Goal: Use online tool/utility: Use online tool/utility

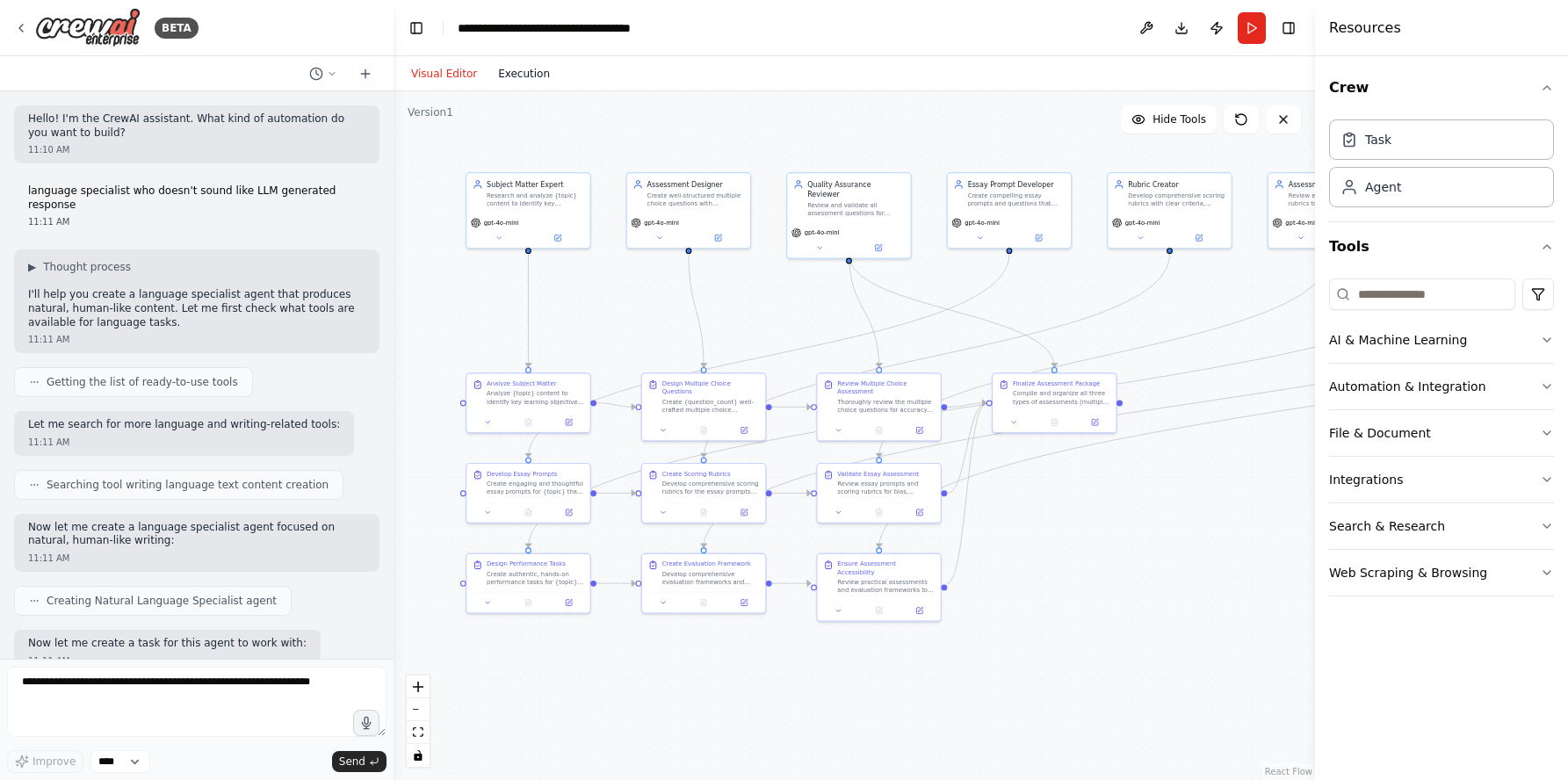
click at [525, 70] on button "Execution" at bounding box center [524, 73] width 73 height 21
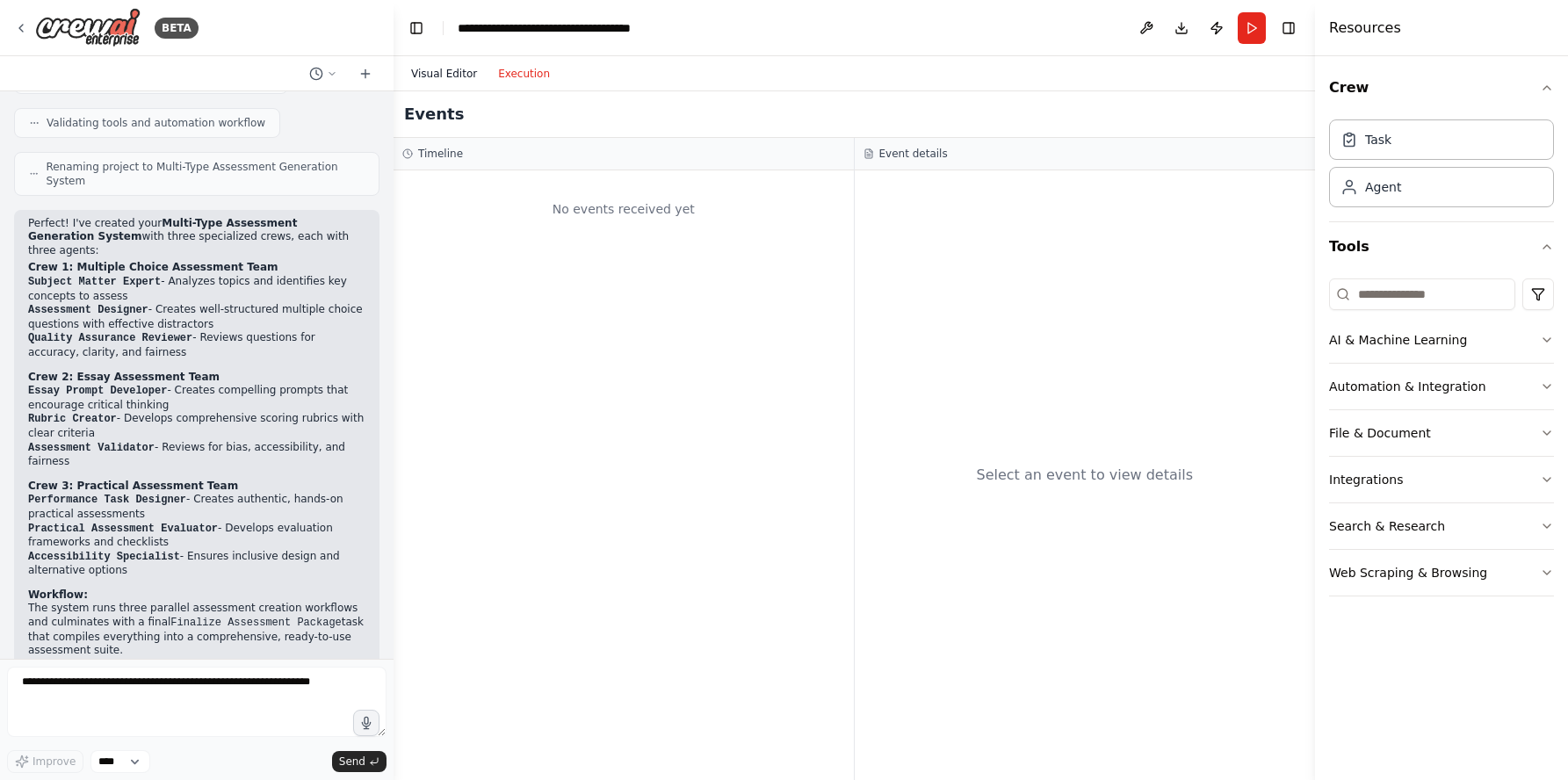
click at [449, 78] on button "Visual Editor" at bounding box center [443, 73] width 87 height 21
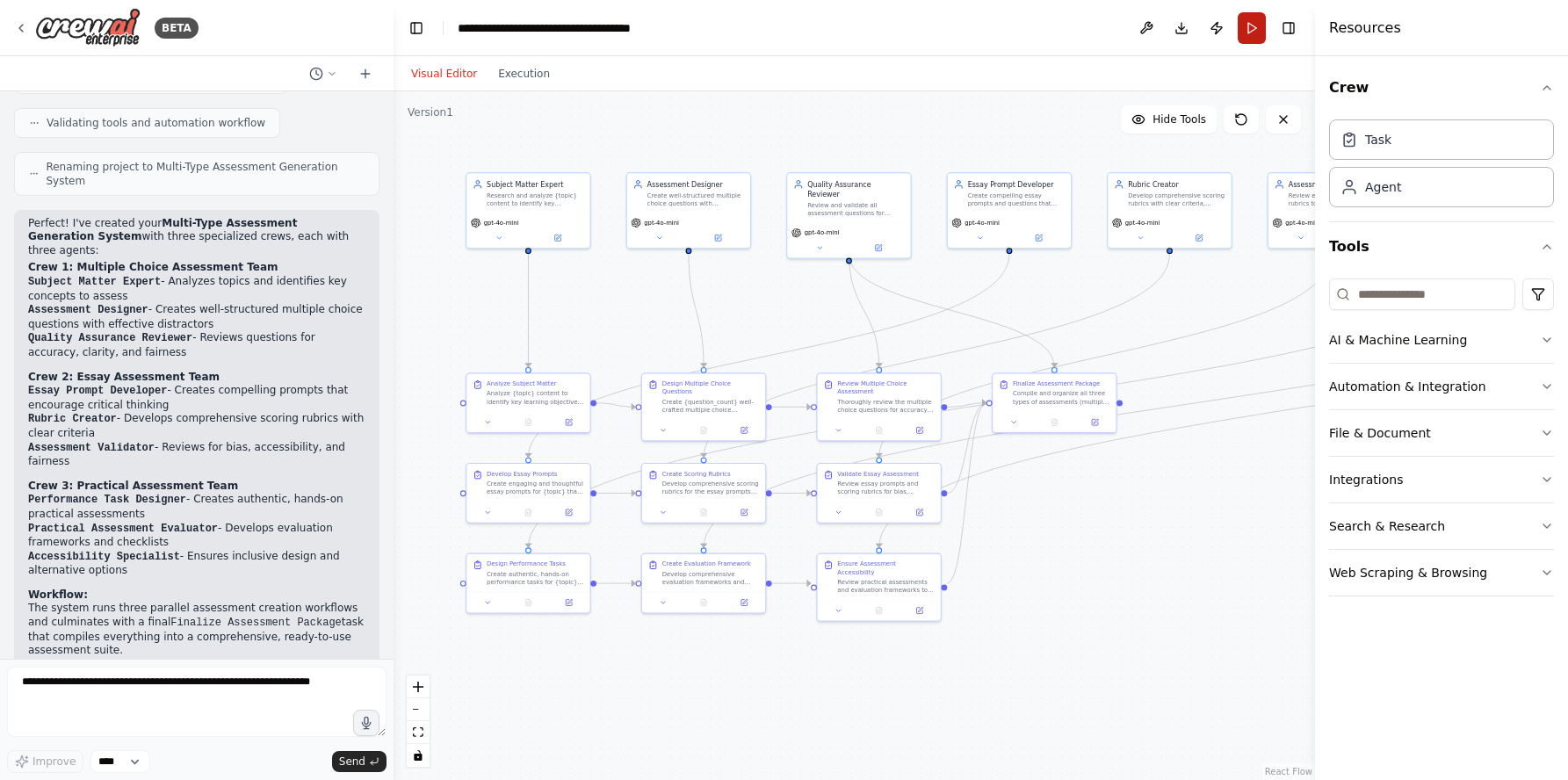
click at [1248, 37] on button "Run" at bounding box center [1251, 27] width 28 height 32
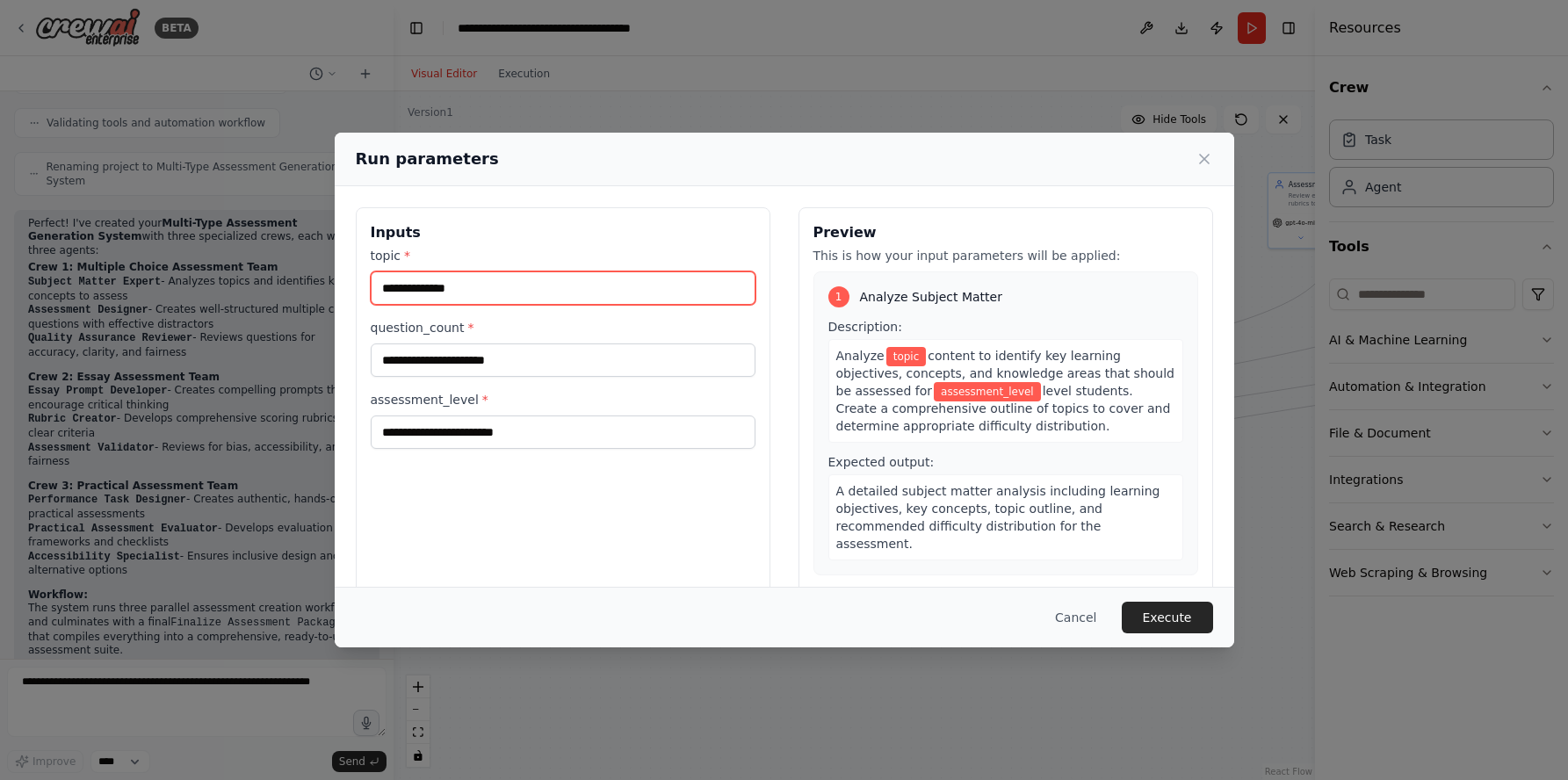
click at [623, 289] on input "topic *" at bounding box center [563, 287] width 384 height 33
type input "**********"
click at [571, 342] on div "question_count *" at bounding box center [563, 347] width 384 height 58
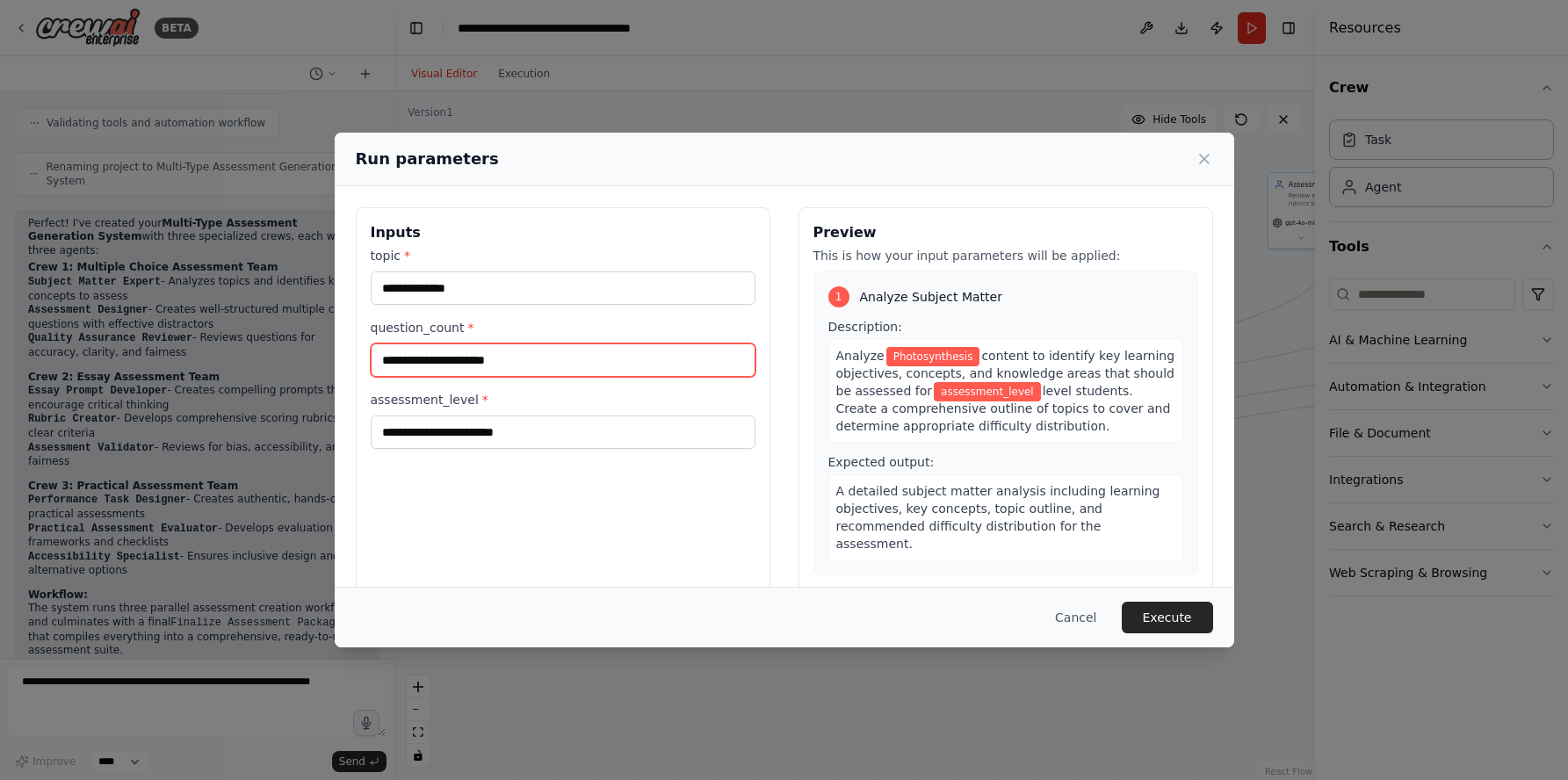
click at [571, 350] on input "question_count *" at bounding box center [563, 360] width 384 height 33
type input "*"
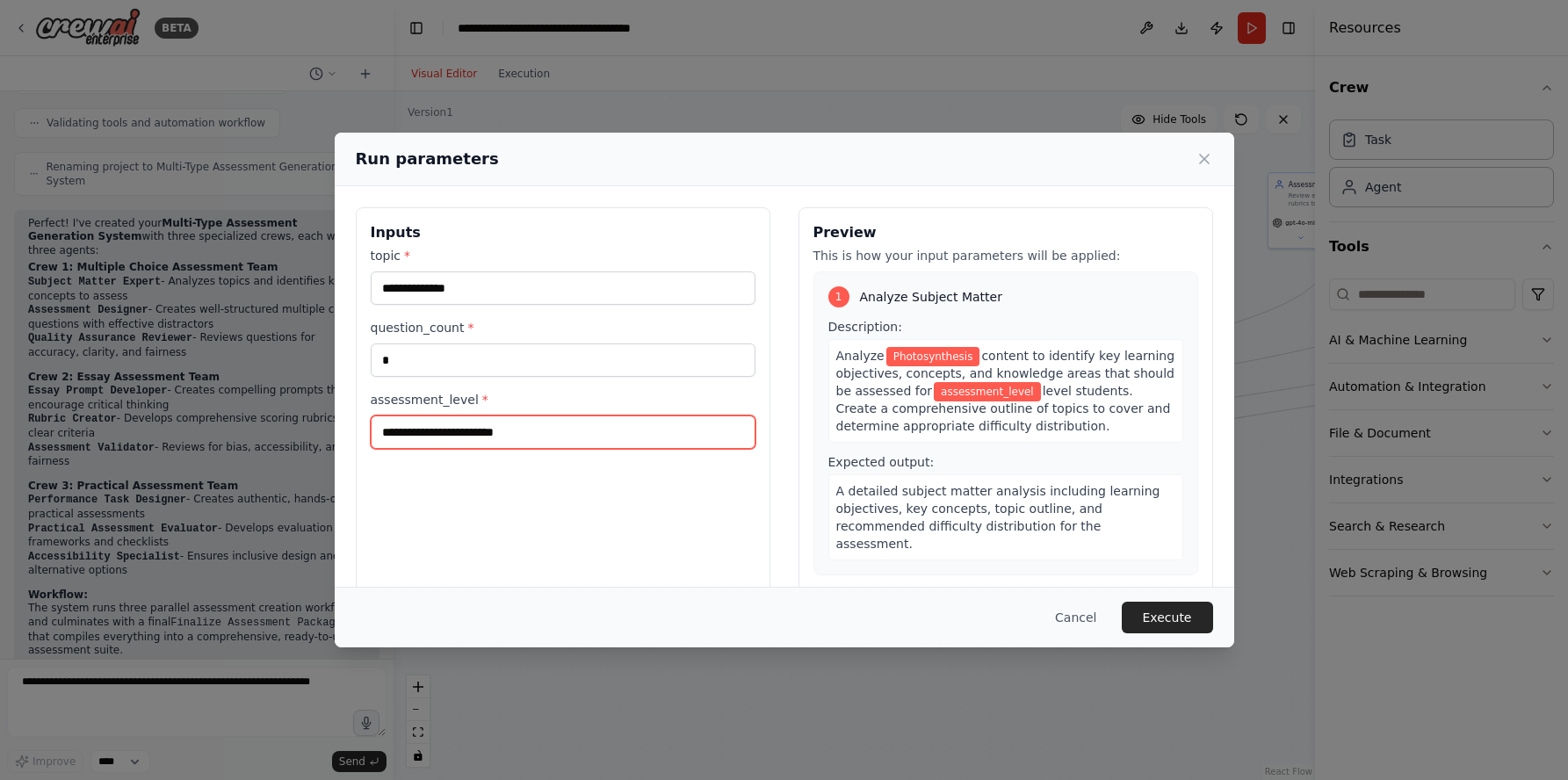
click at [574, 432] on input "assessment_level *" at bounding box center [563, 432] width 384 height 33
type input "*"
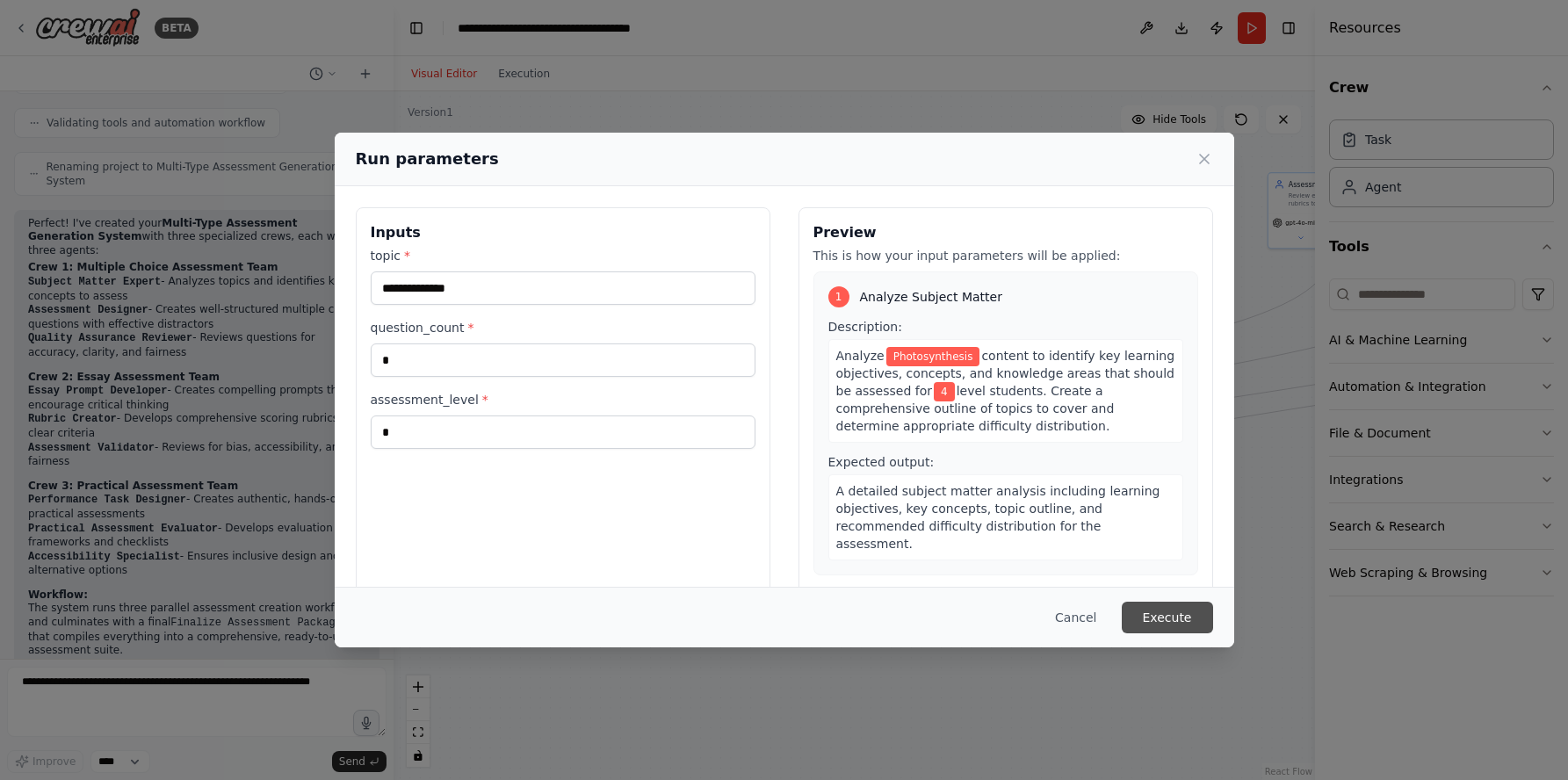
click at [1173, 622] on button "Execute" at bounding box center [1167, 617] width 92 height 32
